Goal: Information Seeking & Learning: Learn about a topic

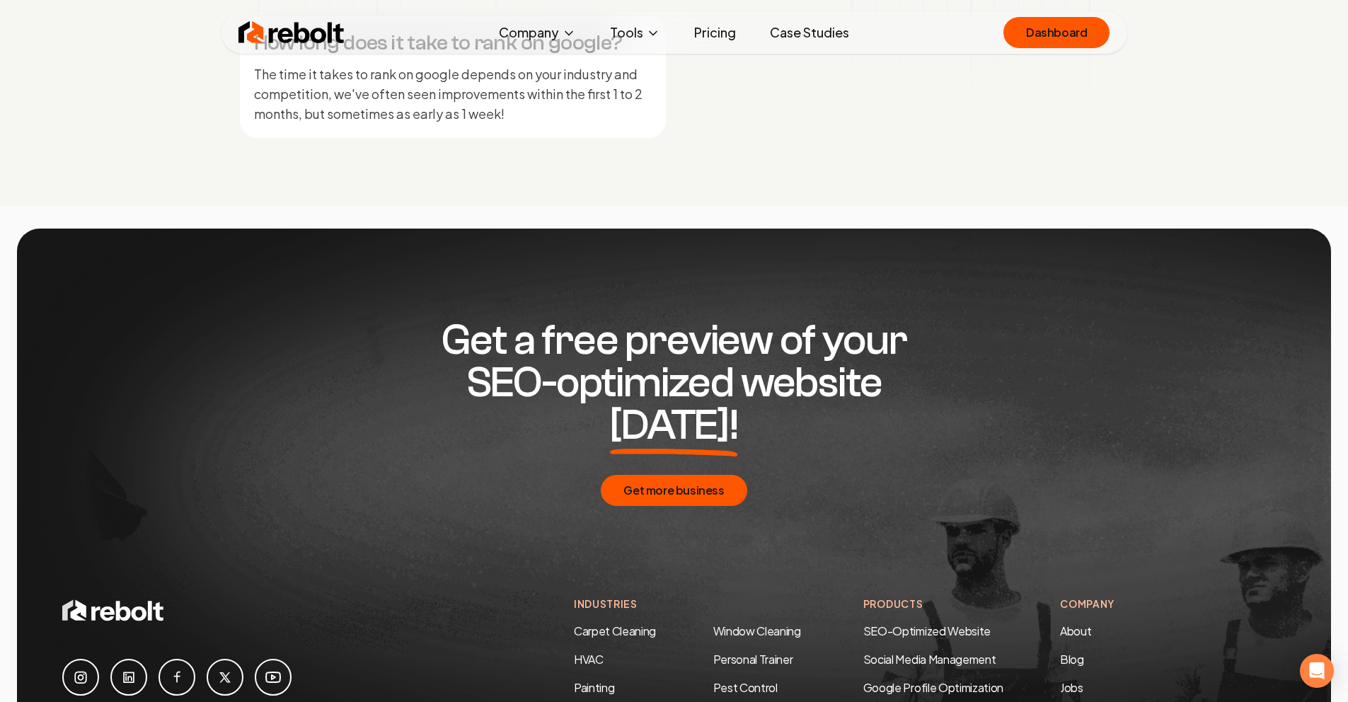
scroll to position [6846, 0]
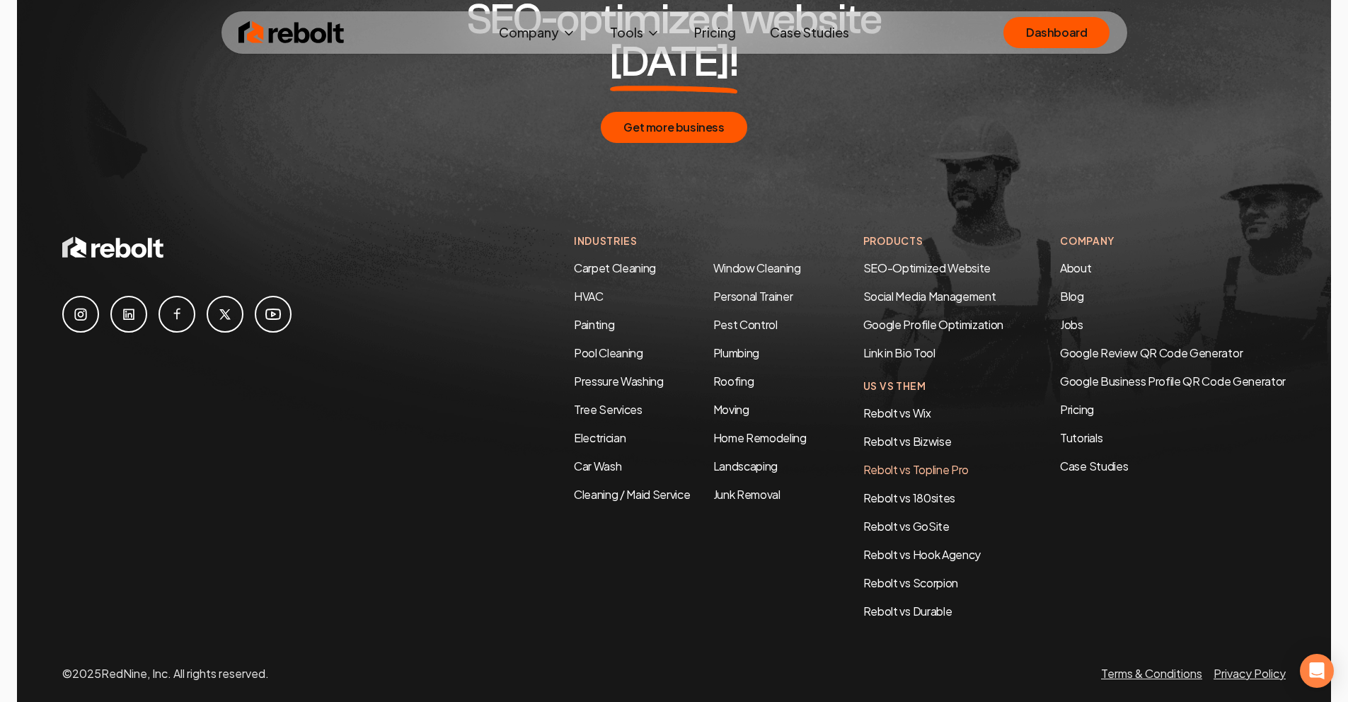
click at [950, 462] on link "Rebolt vs Topline Pro" at bounding box center [915, 469] width 105 height 15
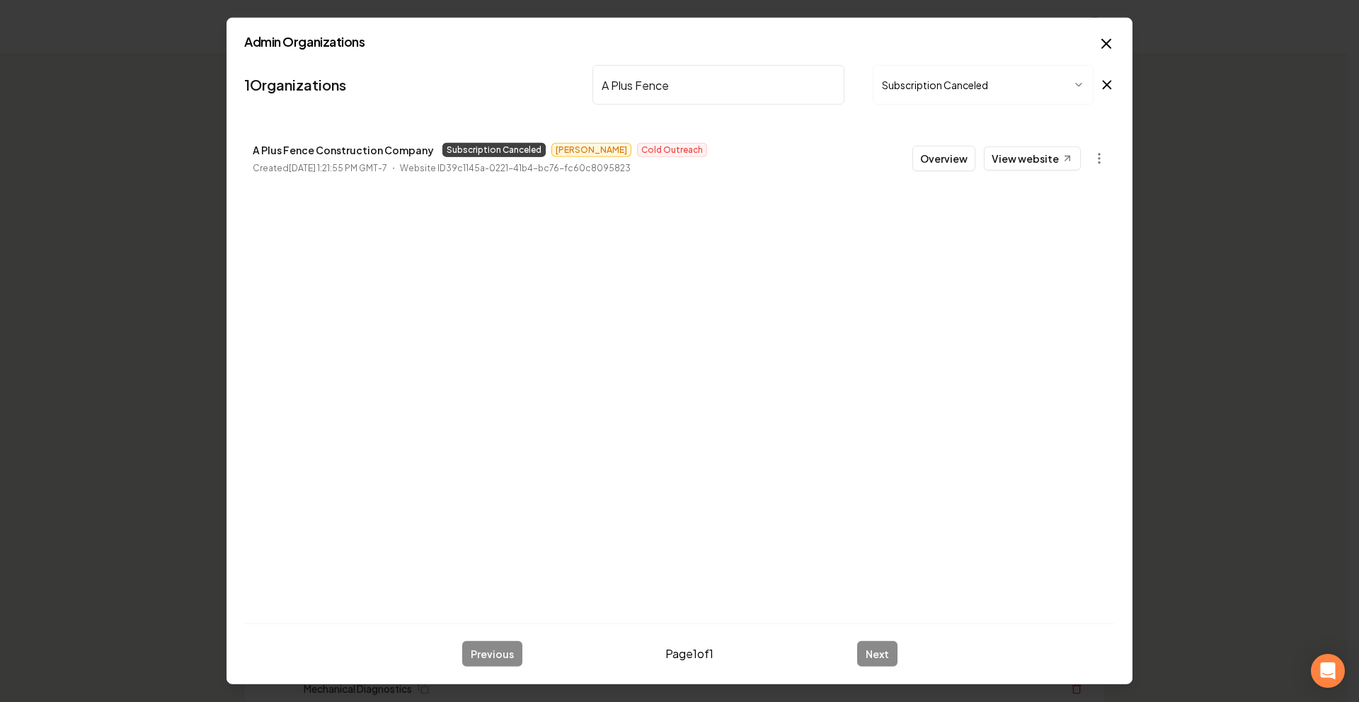
click at [582, 279] on div "1 Organizations A Plus Fence Subscription Canceled A Plus Fence Construction Co…" at bounding box center [679, 335] width 870 height 553
click at [583, 280] on div "1 Organizations A Plus Fence Subscription Canceled A Plus Fence Construction Co…" at bounding box center [679, 335] width 870 height 553
click at [583, 279] on div "1 Organizations A Plus Fence Subscription Canceled A Plus Fence Construction Co…" at bounding box center [679, 335] width 870 height 553
click at [958, 83] on button "Subscription Canceled" at bounding box center [982, 85] width 221 height 40
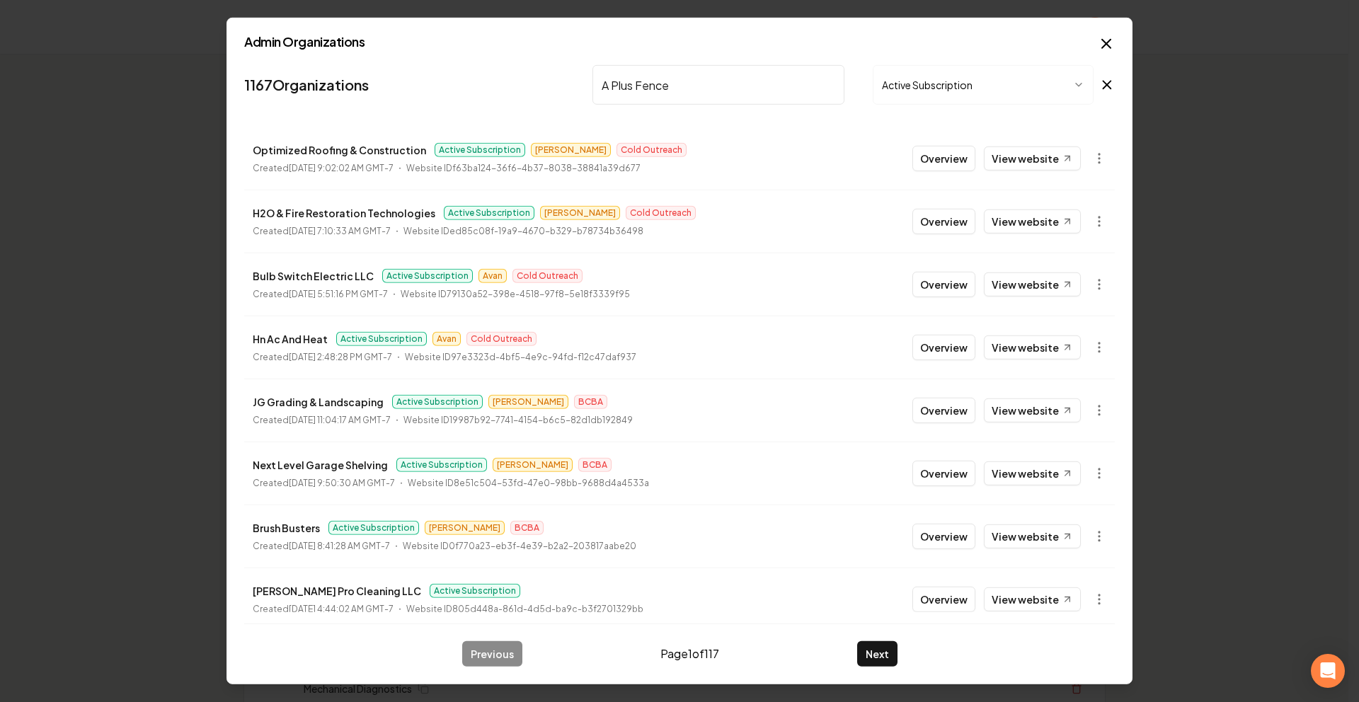
click at [935, 74] on button "Active Subscription" at bounding box center [982, 85] width 221 height 40
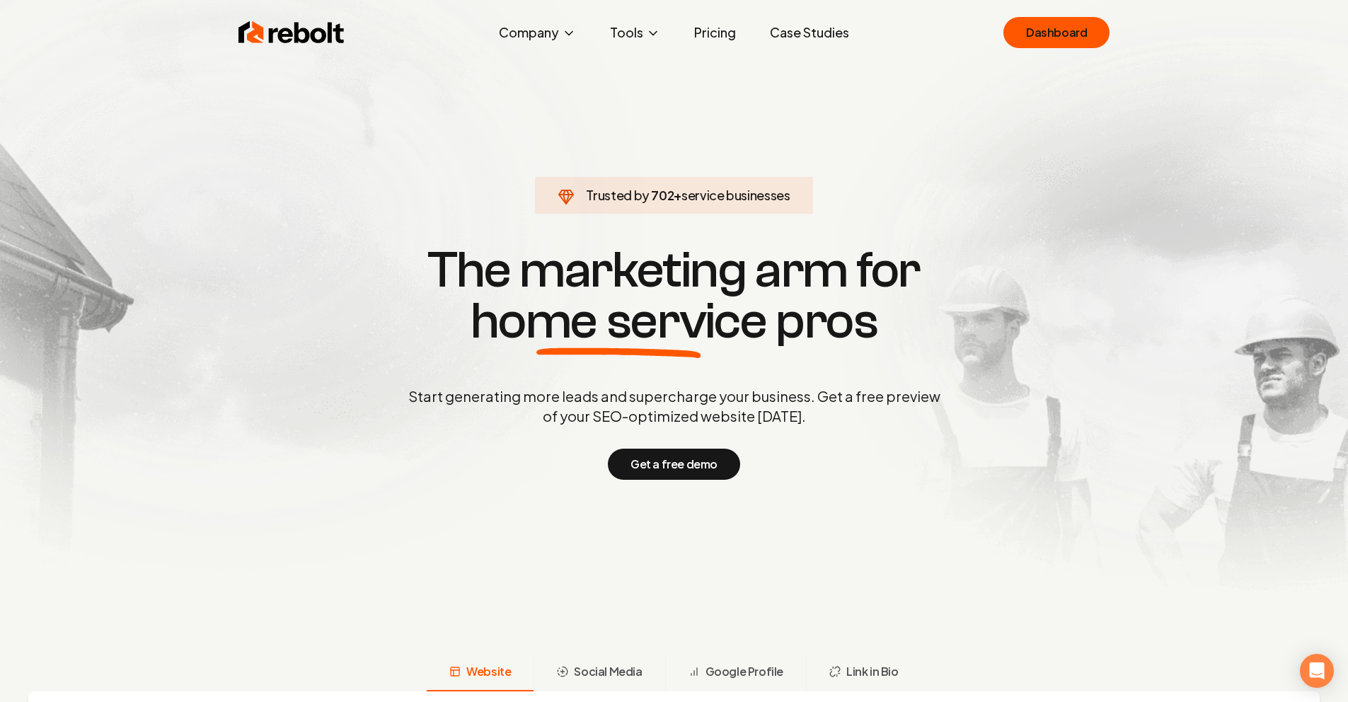
click at [763, 37] on link "Case Studies" at bounding box center [810, 32] width 102 height 28
